Goal: Task Accomplishment & Management: Use online tool/utility

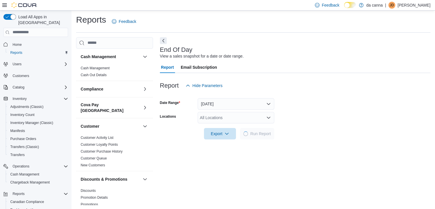
scroll to position [2, 0]
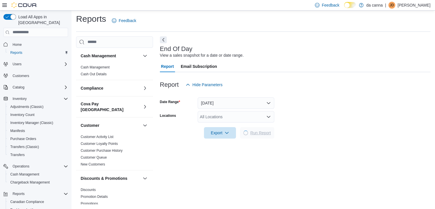
click at [255, 133] on span "Run Report" at bounding box center [261, 133] width 21 height 6
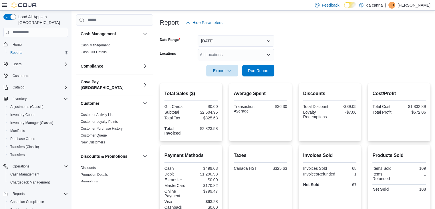
scroll to position [0, 0]
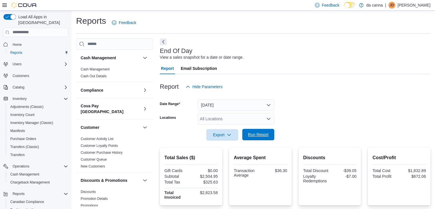
click at [248, 138] on span "Run Report" at bounding box center [258, 134] width 25 height 11
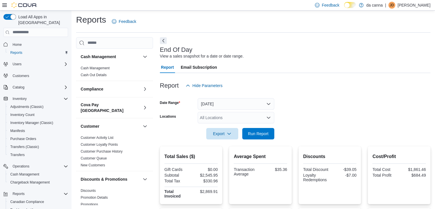
scroll to position [2, 0]
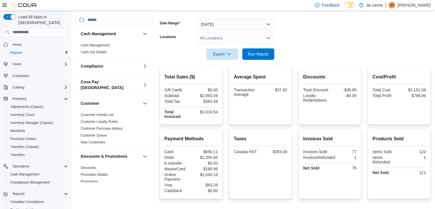
scroll to position [10, 0]
